Goal: Task Accomplishment & Management: Complete application form

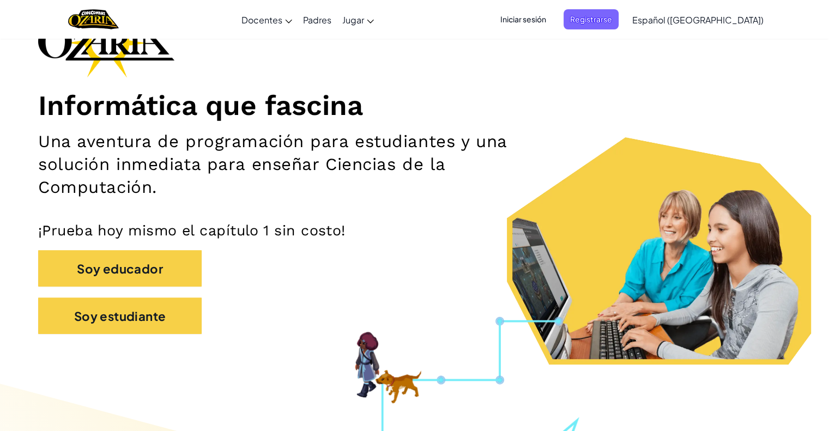
scroll to position [83, 0]
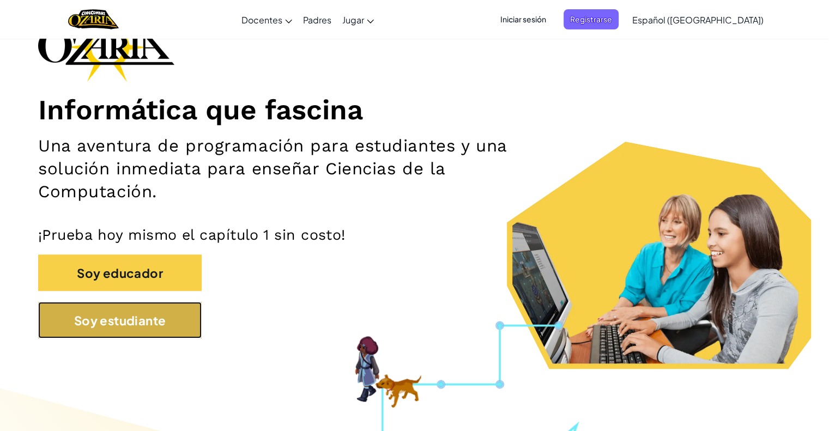
click at [150, 334] on button "Soy estudiante" at bounding box center [120, 320] width 164 height 37
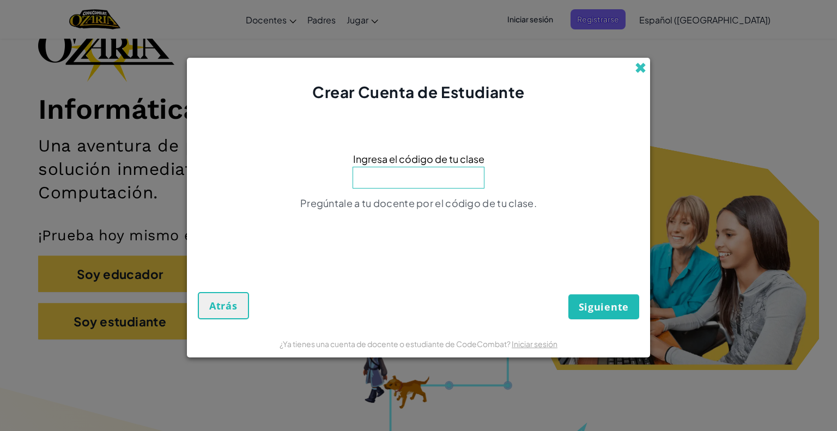
click at [645, 69] on span at bounding box center [640, 67] width 11 height 11
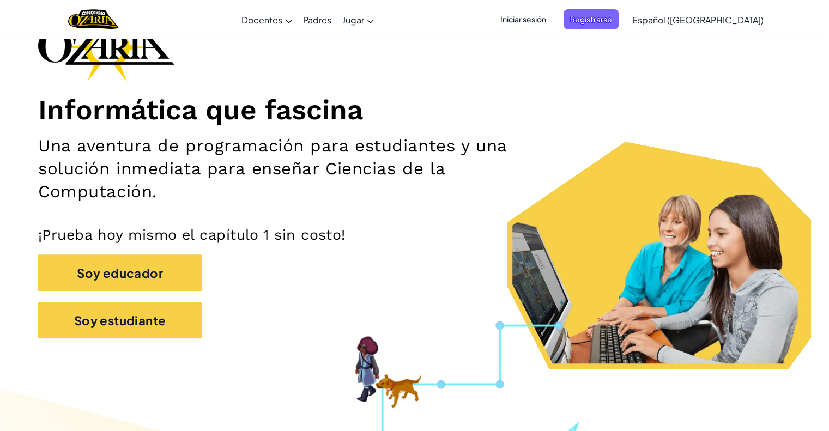
click at [546, 18] on font "Iniciar sesión" at bounding box center [523, 19] width 46 height 10
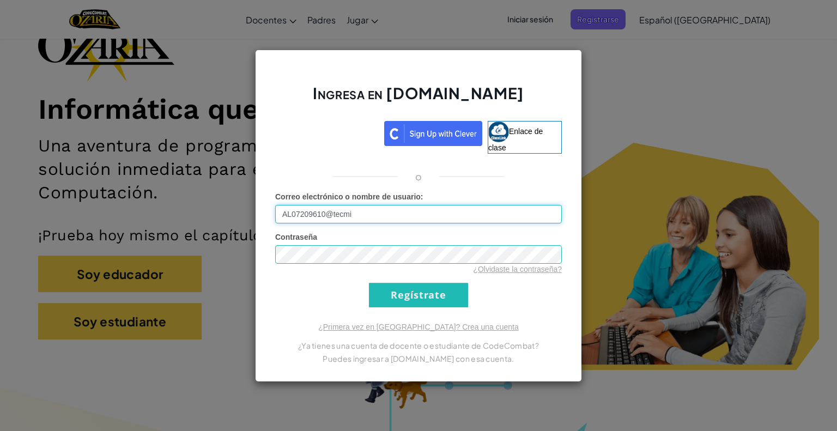
click at [450, 216] on input "AL07209610@tecmi" at bounding box center [418, 214] width 287 height 19
type input "[EMAIL_ADDRESS][DOMAIN_NAME]"
click at [603, 149] on div "Ingresa en [DOMAIN_NAME] Enlace de clase o Error desconocido. Correo electrónic…" at bounding box center [418, 215] width 837 height 431
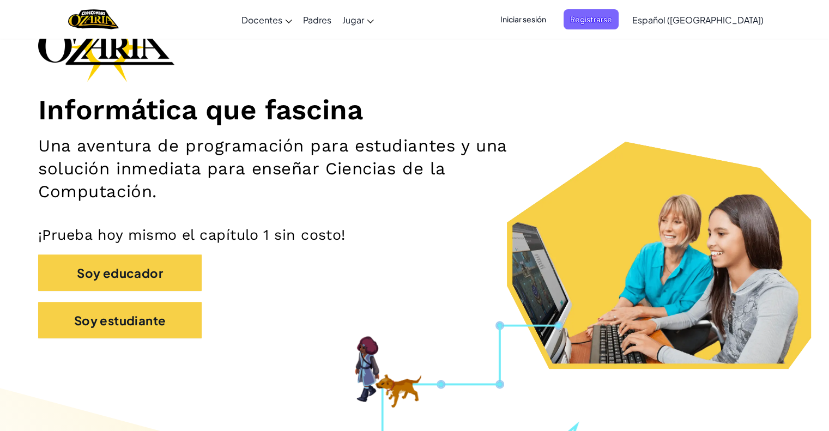
click at [553, 19] on span "Iniciar sesión" at bounding box center [523, 19] width 59 height 20
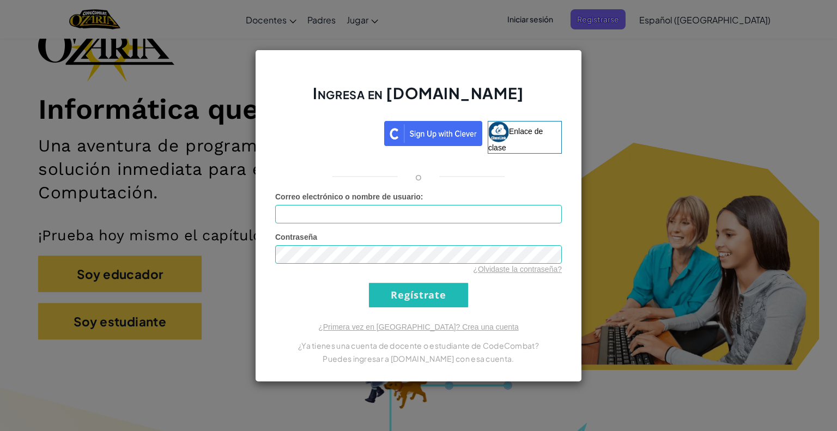
click at [689, 295] on div "Ingresa en [DOMAIN_NAME] Enlace de clase o Error desconocido. Correo electrónic…" at bounding box center [418, 215] width 837 height 431
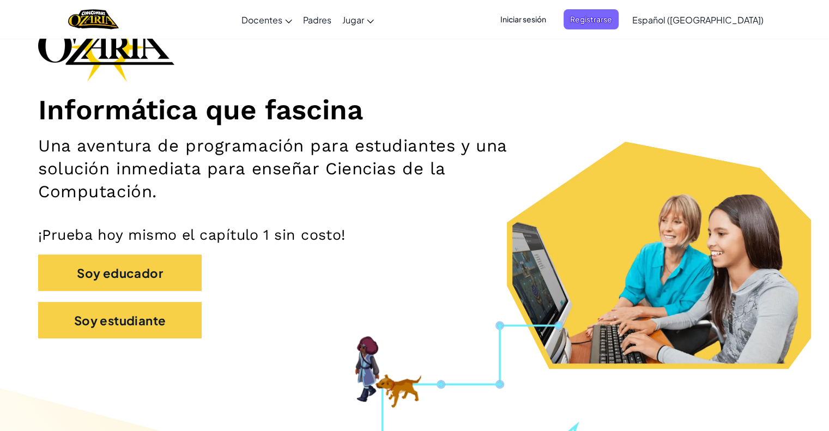
click at [553, 33] on div "Iniciar sesión Registrarse Español ([GEOGRAPHIC_DATA]) English ([GEOGRAPHIC_DAT…" at bounding box center [628, 19] width 281 height 29
click at [538, 19] on font "Iniciar sesión" at bounding box center [523, 19] width 46 height 10
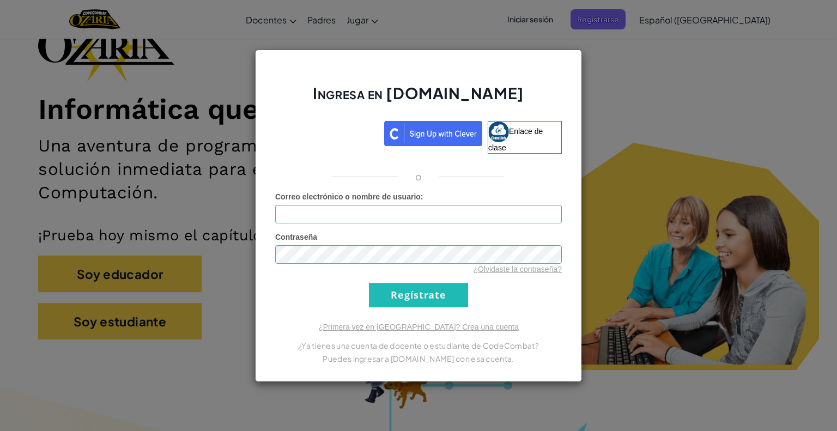
click at [244, 359] on div "Ingresa en [DOMAIN_NAME] Enlace de clase o Error desconocido. Correo electrónic…" at bounding box center [418, 215] width 837 height 431
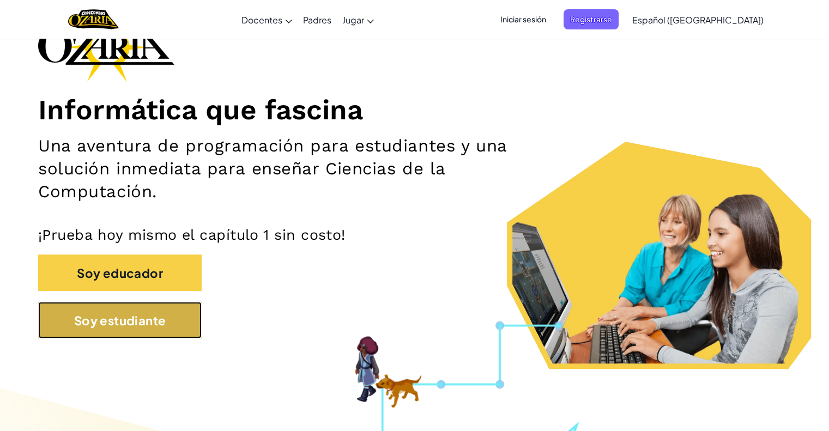
click at [80, 326] on font "Soy estudiante" at bounding box center [120, 320] width 92 height 15
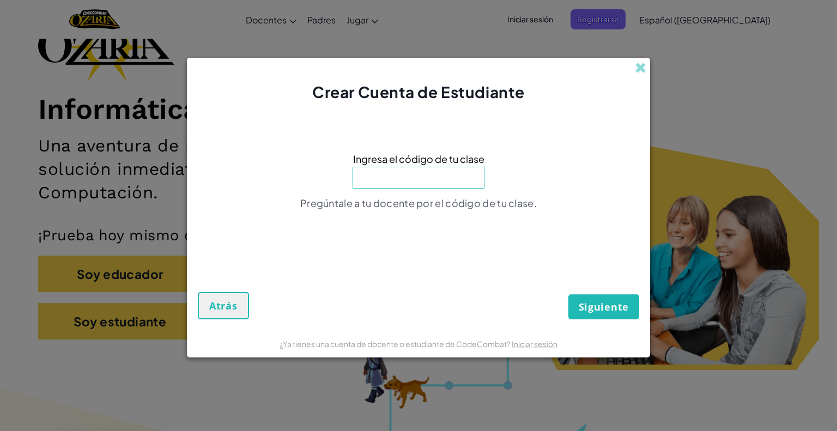
paste input "PanChairCool"
type input "PanChairCool"
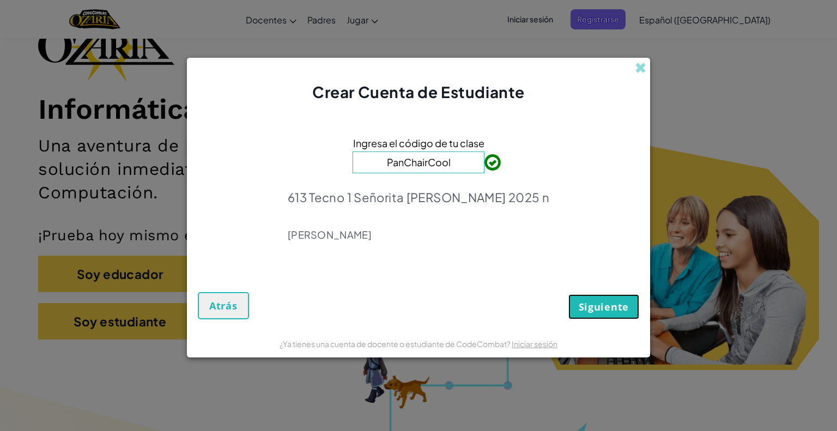
click at [602, 309] on font "Siguiente" at bounding box center [604, 306] width 50 height 13
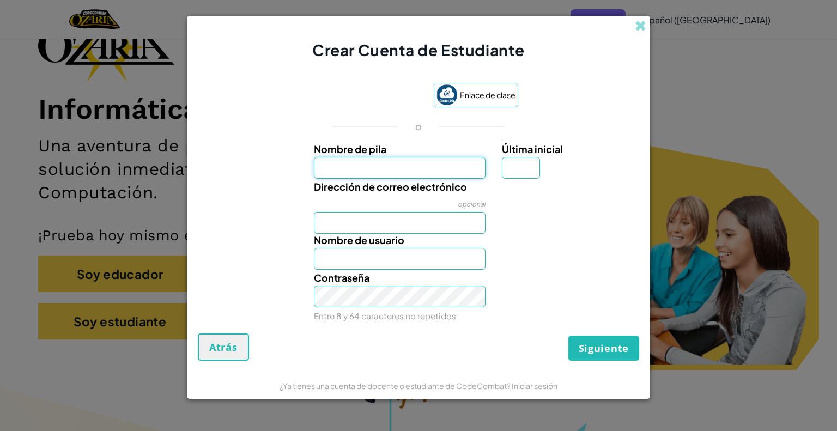
click at [401, 164] on input "Nombre de pila" at bounding box center [400, 168] width 172 height 22
type input "Camila"
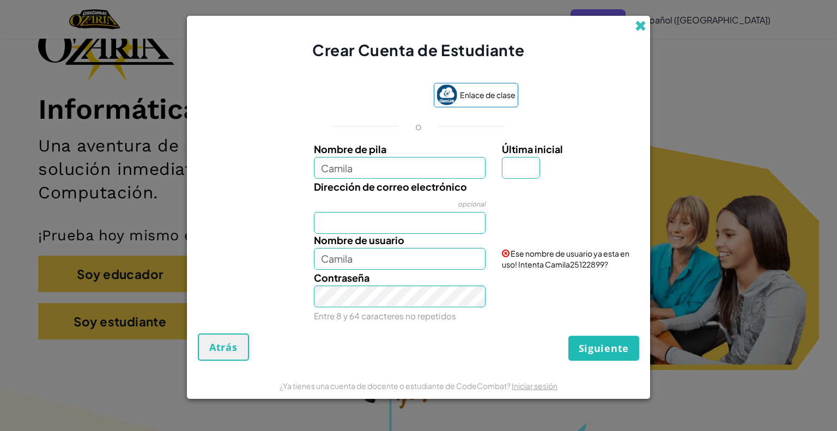
click at [638, 26] on span at bounding box center [640, 25] width 11 height 11
